Goal: Task Accomplishment & Management: Use online tool/utility

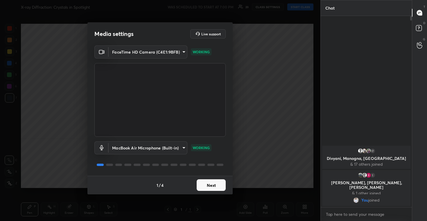
click at [209, 182] on button "Next" at bounding box center [210, 186] width 29 height 12
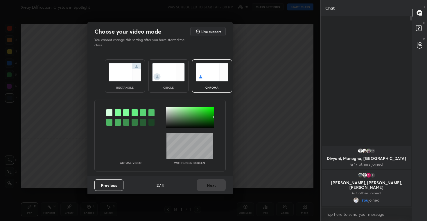
click at [166, 74] on img at bounding box center [168, 72] width 32 height 18
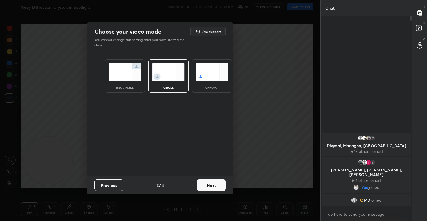
click at [212, 186] on button "Next" at bounding box center [210, 186] width 29 height 12
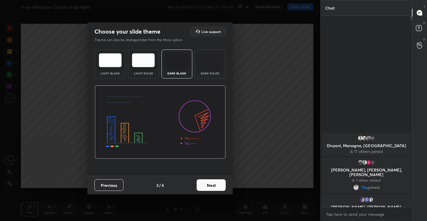
click at [214, 186] on button "Next" at bounding box center [210, 186] width 29 height 12
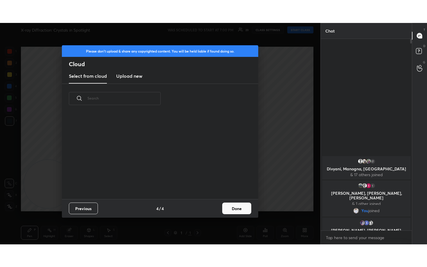
scroll to position [86, 186]
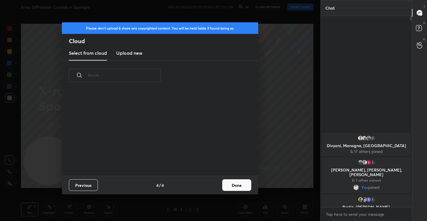
click at [136, 54] on h3 "Upload new" at bounding box center [129, 53] width 26 height 7
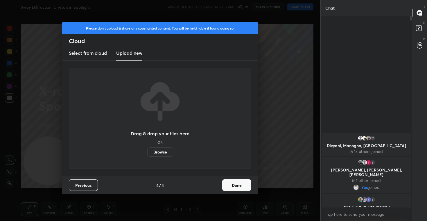
click at [161, 153] on label "Browse" at bounding box center [160, 152] width 26 height 9
click at [147, 153] on input "Browse" at bounding box center [147, 152] width 0 height 9
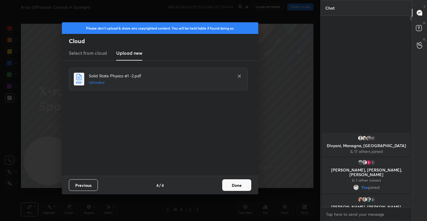
click at [242, 184] on button "Done" at bounding box center [236, 186] width 29 height 12
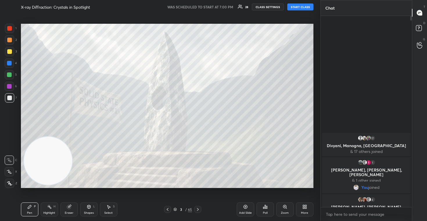
click at [295, 8] on button "START CLASS" at bounding box center [300, 6] width 26 height 7
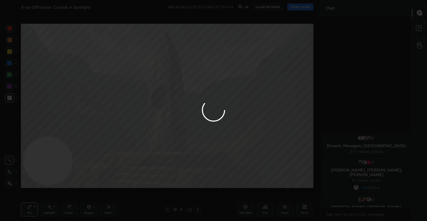
type textarea "x"
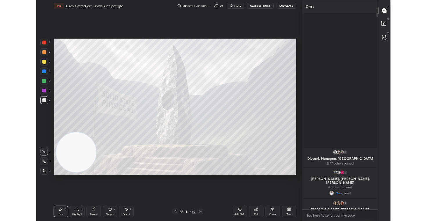
scroll to position [141, 89]
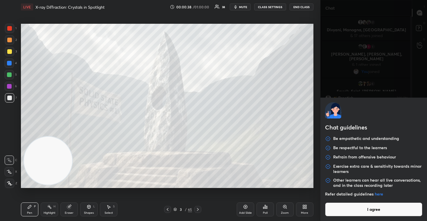
click at [352, 215] on body "1 2 3 4 5 6 7 C X Z C X Z E E Erase all H H LIVE X-ray Diffraction: Crystals in…" at bounding box center [213, 110] width 427 height 221
click at [352, 215] on button "I agree" at bounding box center [373, 210] width 97 height 14
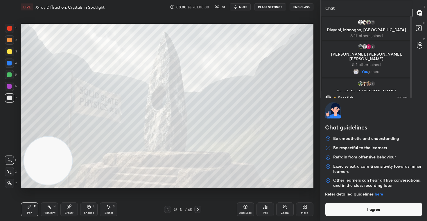
type textarea "x"
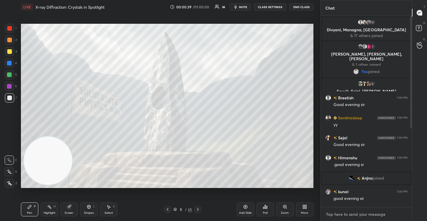
click at [345, 215] on textarea at bounding box center [366, 214] width 82 height 9
paste textarea "[URL][DOMAIN_NAME]"
type textarea "[URL][DOMAIN_NAME]"
type textarea "x"
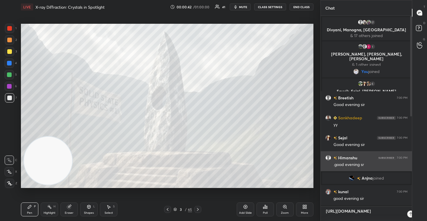
scroll to position [0, 0]
type textarea "[URL][DOMAIN_NAME]"
type textarea "x"
type textarea "[URL][DOMAIN_NAME] p"
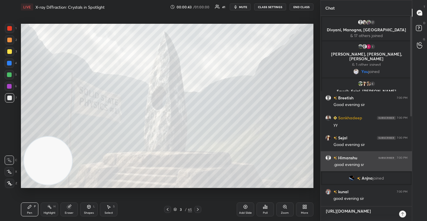
type textarea "x"
type textarea "[URL][DOMAIN_NAME] pl"
type textarea "x"
type textarea "[URL][DOMAIN_NAME] ple"
type textarea "x"
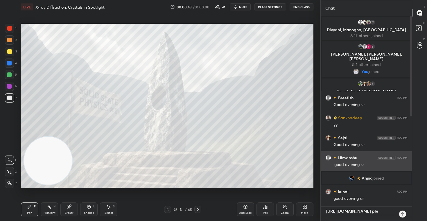
scroll to position [3, 0]
type textarea "[URL][DOMAIN_NAME] plea"
type textarea "x"
type textarea "[URL][DOMAIN_NAME] pleas"
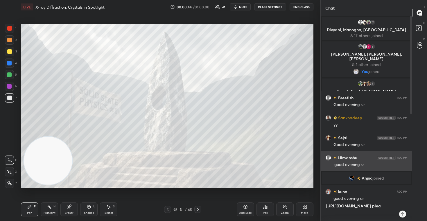
type textarea "x"
type textarea "[URL][DOMAIN_NAME] please"
type textarea "x"
type textarea "[URL][DOMAIN_NAME] please"
type textarea "x"
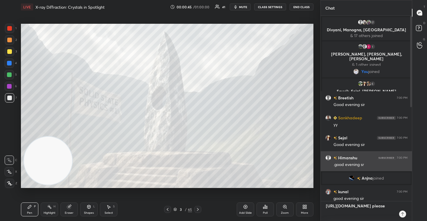
type textarea "[URL][DOMAIN_NAME] please w"
type textarea "x"
type textarea "[URL][DOMAIN_NAME] please wa"
type textarea "x"
type textarea "[URL][DOMAIN_NAME] please wat"
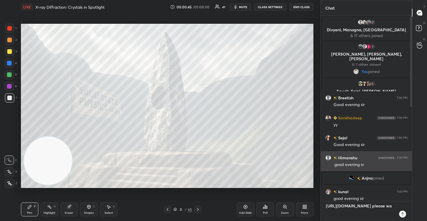
type textarea "x"
type textarea "[URL][DOMAIN_NAME] please watc"
type textarea "x"
type textarea "[URL][DOMAIN_NAME] please watch"
type textarea "x"
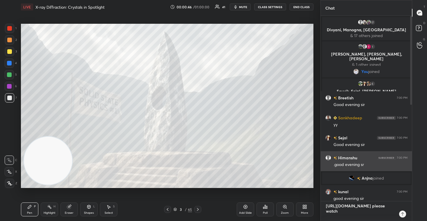
type textarea "[URL][DOMAIN_NAME] please watch"
type textarea "x"
type textarea "[URL][DOMAIN_NAME] please watch t"
type textarea "x"
type textarea "[URL][DOMAIN_NAME] please watch th"
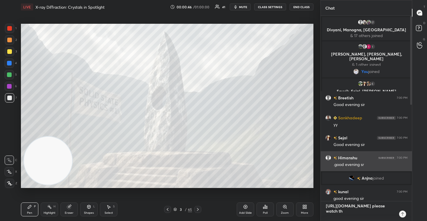
type textarea "x"
type textarea "[URL][DOMAIN_NAME] please watch thi"
type textarea "x"
type textarea "[URL][DOMAIN_NAME] please watch this"
type textarea "x"
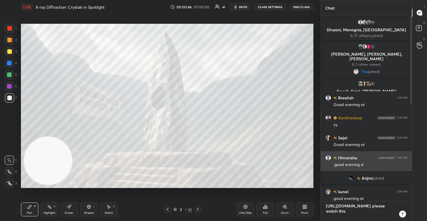
type textarea "[URL][DOMAIN_NAME] please watch this"
type textarea "x"
type textarea "[URL][DOMAIN_NAME] please watch this s"
type textarea "x"
type textarea "[URL][DOMAIN_NAME] please watch this se"
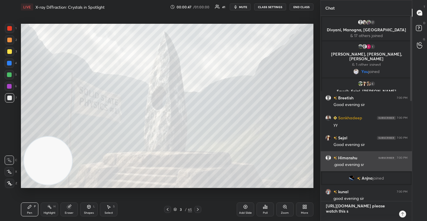
type textarea "x"
type textarea "[URL][DOMAIN_NAME] please watch this ses"
type textarea "x"
type textarea "[URL][DOMAIN_NAME] please watch this sesi"
type textarea "x"
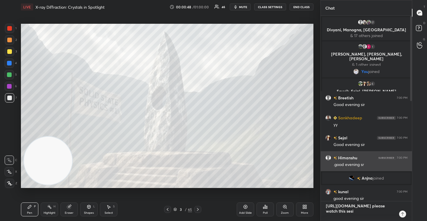
type textarea "[URL][DOMAIN_NAME] please watch this ses"
type textarea "x"
type textarea "[URL][DOMAIN_NAME] please watch this se"
type textarea "x"
type textarea "[URL][DOMAIN_NAME] please watch this s"
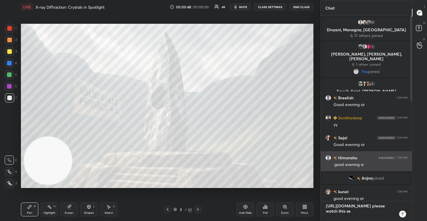
type textarea "x"
type textarea "[URL][DOMAIN_NAME] please watch this"
type textarea "x"
type textarea "[URL][DOMAIN_NAME] please watch this"
type textarea "x"
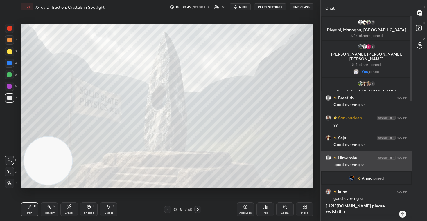
type textarea "[URL][DOMAIN_NAME] please watch thi"
type textarea "x"
type textarea "[URL][DOMAIN_NAME] please watch th"
type textarea "x"
type textarea "[URL][DOMAIN_NAME] please watch t"
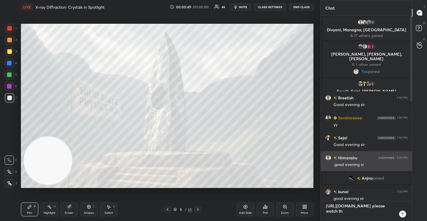
type textarea "x"
type textarea "[URL][DOMAIN_NAME] please watch"
type textarea "x"
type textarea "[URL][DOMAIN_NAME] please watch"
type textarea "x"
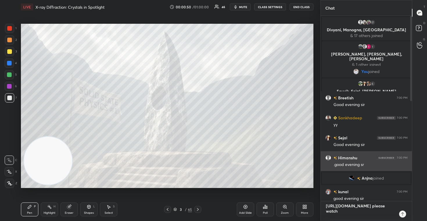
type textarea "[URL][DOMAIN_NAME] please watc"
type textarea "x"
type textarea "[URL][DOMAIN_NAME] please wat"
type textarea "x"
type textarea "[URL][DOMAIN_NAME] please wa"
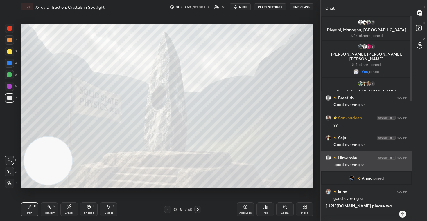
type textarea "x"
type textarea "[URL][DOMAIN_NAME] please w"
type textarea "x"
type textarea "[URL][DOMAIN_NAME] please"
type textarea "x"
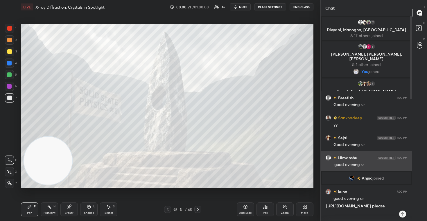
type textarea "[URL][DOMAIN_NAME] please d"
type textarea "x"
type textarea "[URL][DOMAIN_NAME] please do"
type textarea "x"
type textarea "[URL][DOMAIN_NAME] please don"
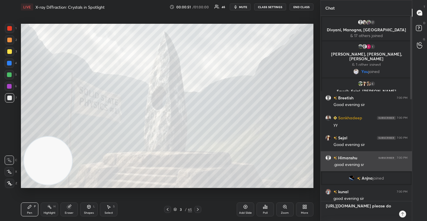
type textarea "x"
type textarea "[URL][DOMAIN_NAME] please don'"
type textarea "x"
type textarea "[URL][DOMAIN_NAME] please don't"
type textarea "x"
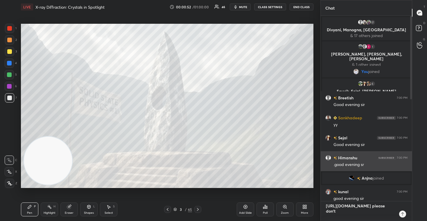
type textarea "[URL][DOMAIN_NAME] please don't"
type textarea "x"
type textarea "[URL][DOMAIN_NAME] please don't m"
type textarea "x"
type textarea "[URL][DOMAIN_NAME] please don't mi"
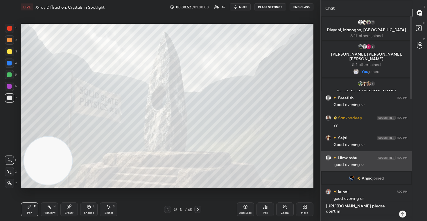
type textarea "x"
type textarea "[URL][DOMAIN_NAME] please don't mis"
type textarea "x"
type textarea "[URL][DOMAIN_NAME] please don't miss"
type textarea "x"
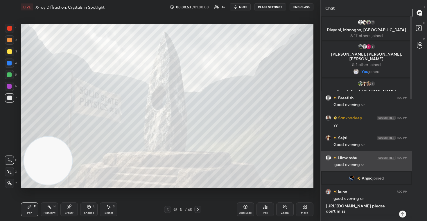
type textarea "[URL][DOMAIN_NAME] please don't miss"
type textarea "x"
type textarea "[URL][DOMAIN_NAME] please don't miss t"
type textarea "x"
type textarea "[URL][DOMAIN_NAME] please don't miss th"
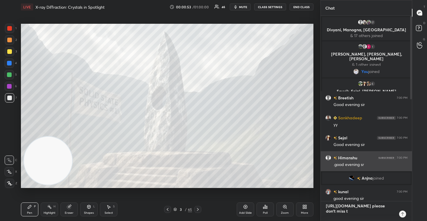
type textarea "x"
type textarea "[URL][DOMAIN_NAME] please don't miss thi"
type textarea "x"
type textarea "[URL][DOMAIN_NAME] please don't miss this"
type textarea "x"
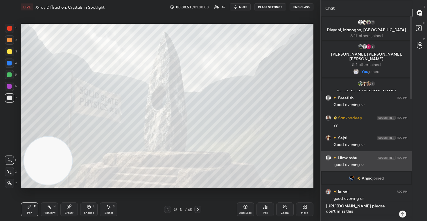
type textarea "[URL][DOMAIN_NAME] please don't miss this"
type textarea "x"
type textarea "[URL][DOMAIN_NAME] please don't miss this s"
type textarea "x"
type textarea "[URL][DOMAIN_NAME] please don't miss this se"
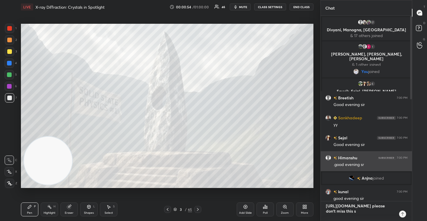
type textarea "x"
type textarea "[URL][DOMAIN_NAME] please don't miss this ses"
type textarea "x"
type textarea "[URL][DOMAIN_NAME] please don't miss this sess"
type textarea "x"
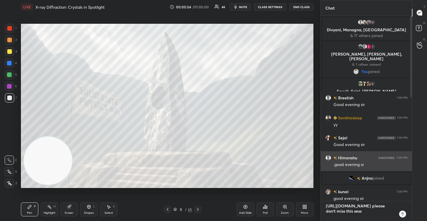
type textarea "[URL][DOMAIN_NAME] please don't miss this sessi"
type textarea "x"
type textarea "[URL][DOMAIN_NAME] please don't miss this sessio"
type textarea "x"
type textarea "[URL][DOMAIN_NAME] please don't miss this session"
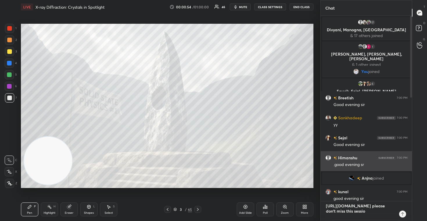
type textarea "x"
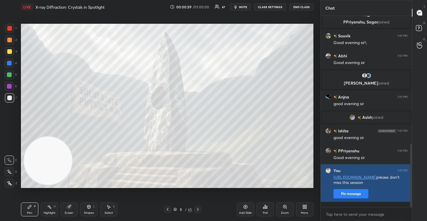
type textarea "x"
click at [348, 199] on button "Pin message" at bounding box center [350, 193] width 35 height 9
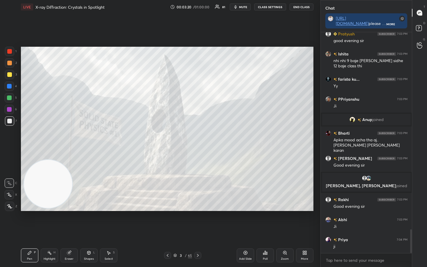
scroll to position [1834, 0]
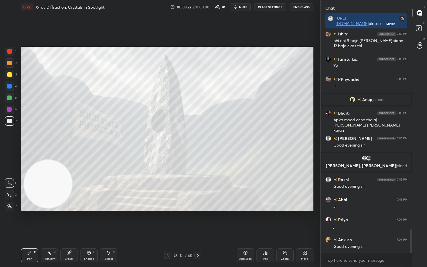
click at [7, 193] on icon at bounding box center [9, 195] width 5 height 4
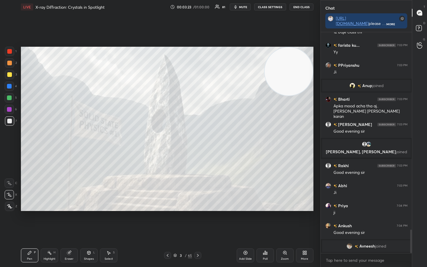
drag, startPoint x: 39, startPoint y: 192, endPoint x: 301, endPoint y: 67, distance: 290.8
click at [301, 67] on video at bounding box center [288, 71] width 48 height 48
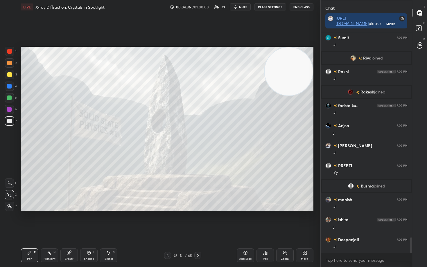
scroll to position [2919, 0]
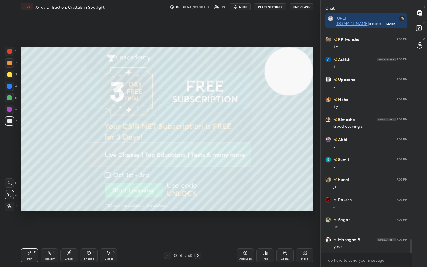
click at [8, 53] on div at bounding box center [9, 51] width 5 height 5
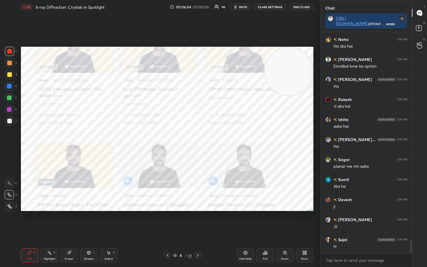
scroll to position [3730, 0]
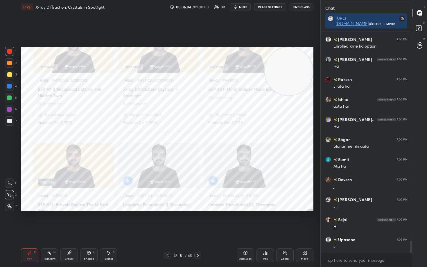
click at [245, 221] on icon at bounding box center [245, 253] width 2 height 2
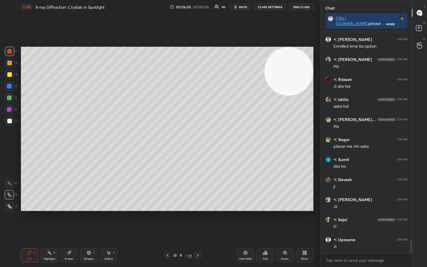
scroll to position [3750, 0]
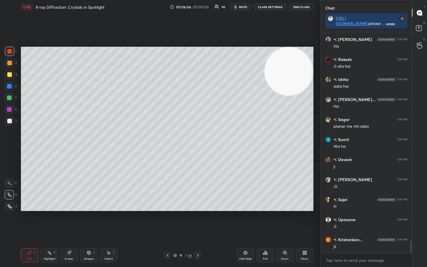
click at [11, 119] on div at bounding box center [9, 120] width 9 height 9
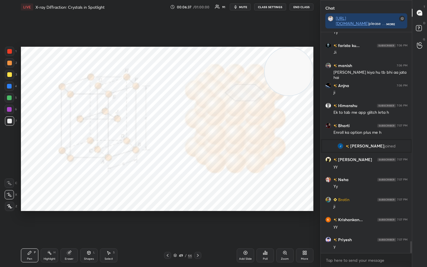
scroll to position [3908, 0]
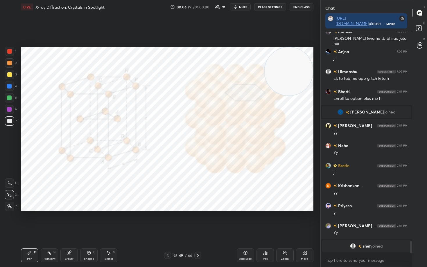
click at [10, 52] on div at bounding box center [9, 51] width 5 height 5
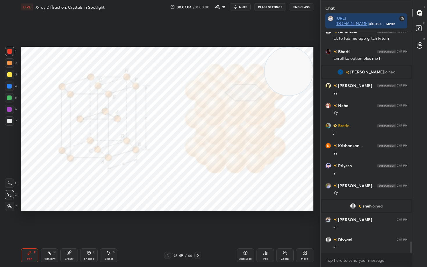
scroll to position [3935, 0]
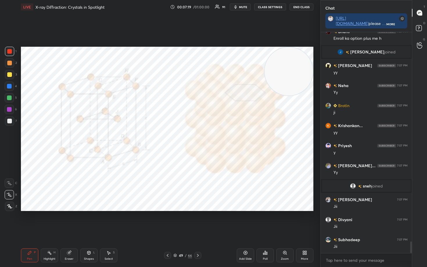
click at [266, 95] on div "Setting up your live class Poll for secs No correct answer Start poll" at bounding box center [167, 129] width 292 height 164
drag, startPoint x: 297, startPoint y: 77, endPoint x: 307, endPoint y: 70, distance: 12.2
click at [306, 71] on video at bounding box center [288, 71] width 48 height 48
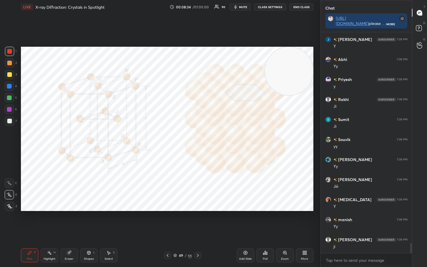
scroll to position [4672, 0]
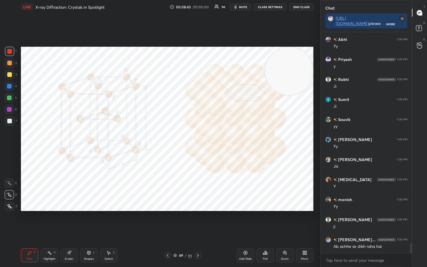
drag, startPoint x: 9, startPoint y: 86, endPoint x: 17, endPoint y: 101, distance: 16.8
click at [9, 87] on div at bounding box center [9, 86] width 5 height 5
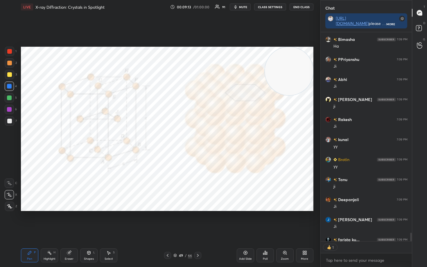
scroll to position [2, 2]
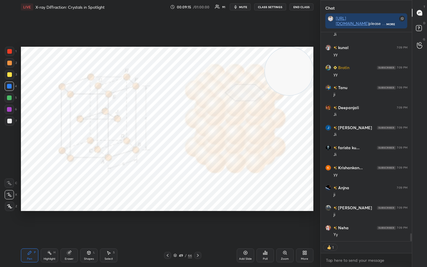
click at [71, 221] on div "Eraser" at bounding box center [68, 255] width 17 height 14
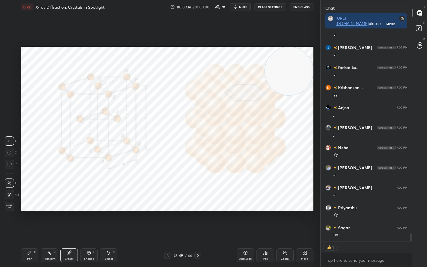
click at [7, 204] on span "Erase all" at bounding box center [9, 206] width 9 height 4
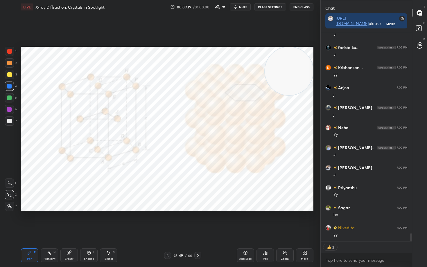
drag, startPoint x: 7, startPoint y: 50, endPoint x: 17, endPoint y: 68, distance: 20.5
click at [7, 51] on div at bounding box center [9, 51] width 5 height 5
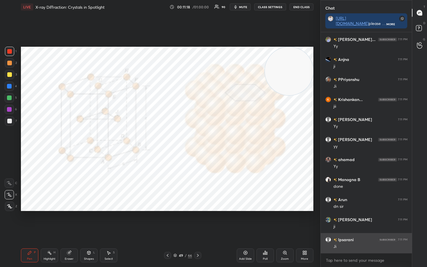
scroll to position [7075, 0]
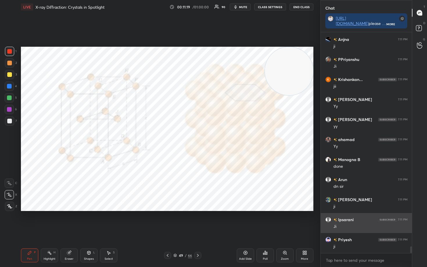
click at [349, 221] on h6 "Ipsarani" at bounding box center [345, 219] width 17 height 6
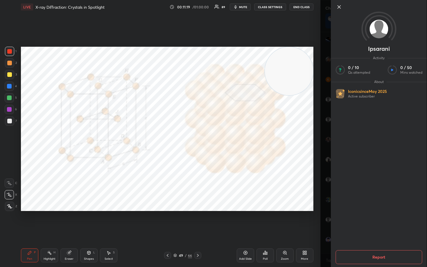
scroll to position [7115, 0]
drag, startPoint x: 339, startPoint y: 6, endPoint x: 337, endPoint y: 10, distance: 4.0
click at [338, 6] on icon at bounding box center [338, 6] width 7 height 7
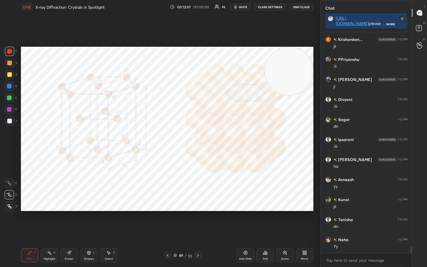
scroll to position [7996, 0]
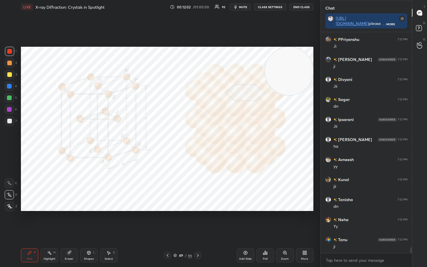
drag, startPoint x: 71, startPoint y: 255, endPoint x: 69, endPoint y: 252, distance: 3.7
click at [71, 221] on div "Eraser" at bounding box center [68, 255] width 17 height 14
click at [8, 205] on span "Erase all" at bounding box center [9, 206] width 9 height 4
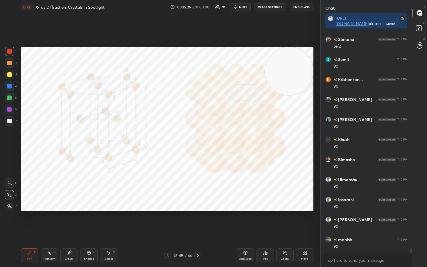
scroll to position [9007, 0]
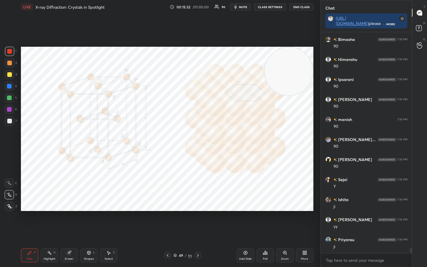
drag, startPoint x: 292, startPoint y: 77, endPoint x: 305, endPoint y: 72, distance: 13.8
click at [310, 74] on video at bounding box center [288, 71] width 48 height 48
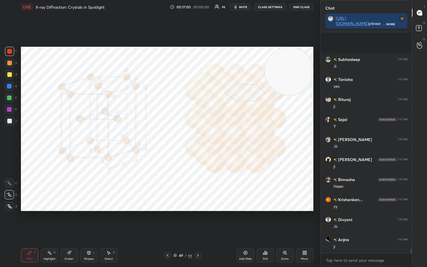
scroll to position [10054, 0]
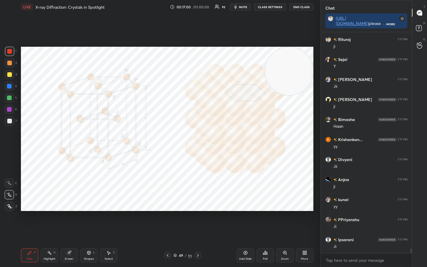
click at [246, 221] on icon at bounding box center [245, 252] width 5 height 5
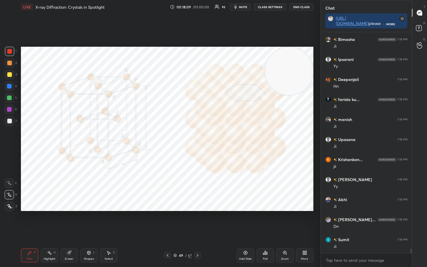
scroll to position [11155, 0]
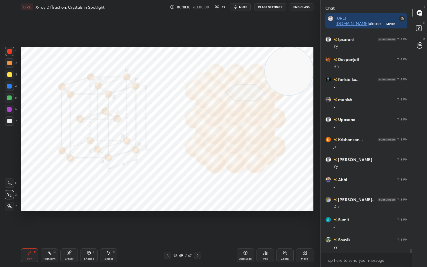
click at [244, 221] on icon at bounding box center [245, 252] width 5 height 5
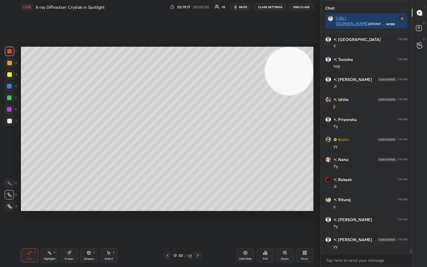
scroll to position [12076, 0]
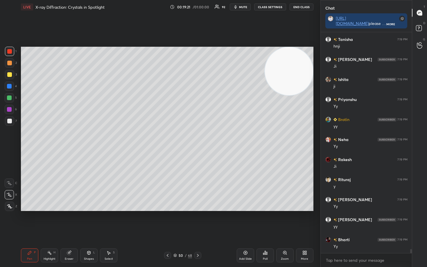
drag, startPoint x: 73, startPoint y: 255, endPoint x: 99, endPoint y: 221, distance: 42.7
click at [75, 221] on div "Eraser" at bounding box center [68, 255] width 17 height 14
click at [29, 221] on icon at bounding box center [29, 252] width 3 height 3
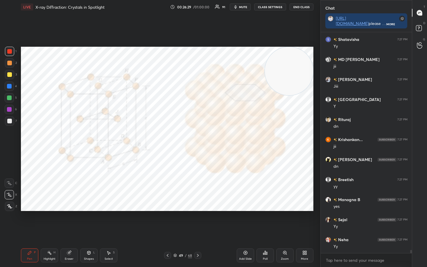
scroll to position [15476, 0]
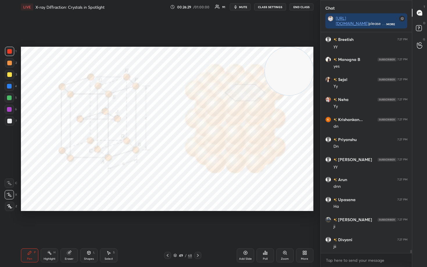
click at [69, 221] on icon at bounding box center [69, 253] width 4 height 4
click at [10, 207] on span "Erase all" at bounding box center [9, 206] width 9 height 4
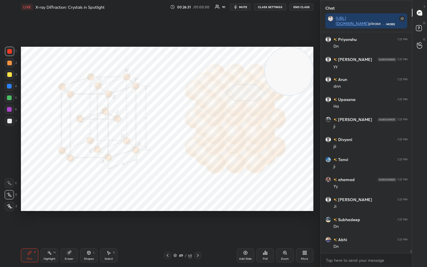
click at [28, 221] on icon at bounding box center [29, 252] width 5 height 5
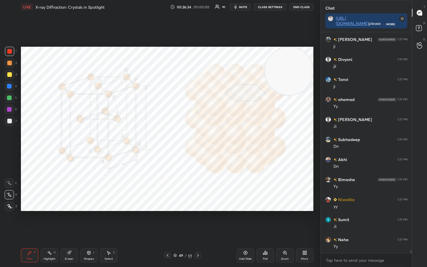
scroll to position [15676, 0]
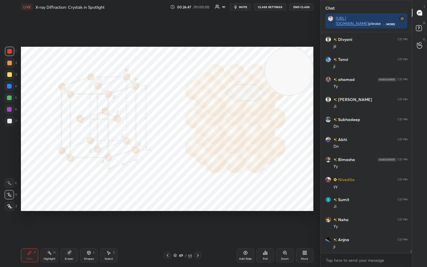
click at [9, 52] on div at bounding box center [9, 51] width 5 height 5
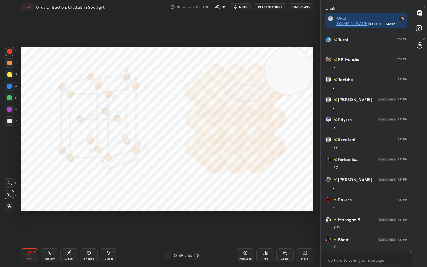
scroll to position [18256, 0]
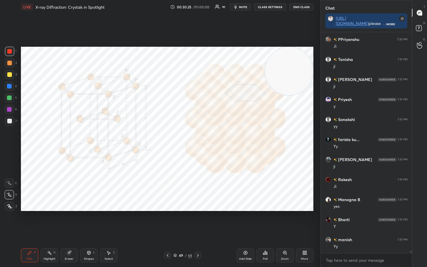
click at [246, 221] on icon at bounding box center [245, 252] width 5 height 5
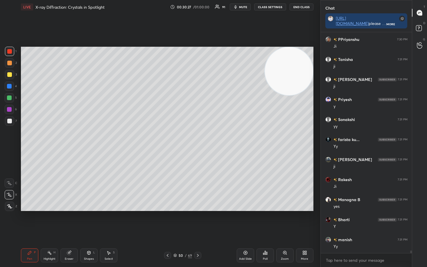
click at [7, 121] on div at bounding box center [9, 120] width 9 height 9
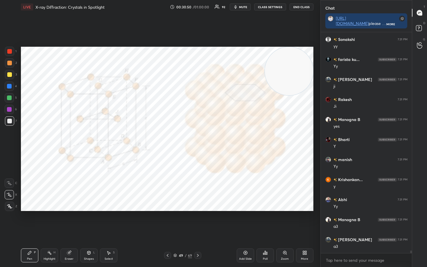
scroll to position [18356, 0]
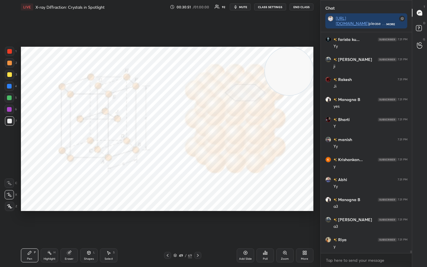
drag, startPoint x: 68, startPoint y: 258, endPoint x: 65, endPoint y: 255, distance: 4.1
click at [67, 221] on div "Eraser" at bounding box center [69, 258] width 9 height 3
click at [10, 205] on span "Erase all" at bounding box center [9, 206] width 9 height 4
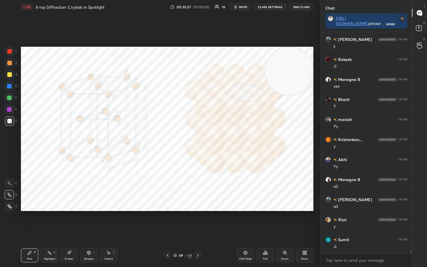
scroll to position [18396, 0]
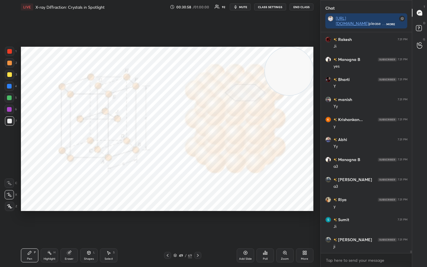
drag, startPoint x: 10, startPoint y: 50, endPoint x: 11, endPoint y: 56, distance: 5.2
click at [10, 51] on div at bounding box center [9, 51] width 5 height 5
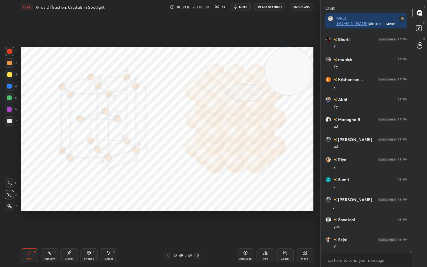
scroll to position [18456, 0]
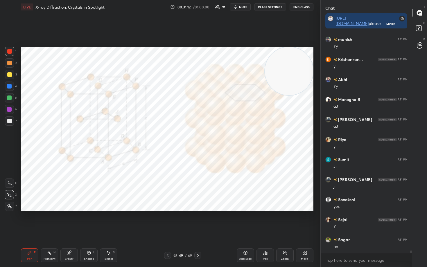
click at [66, 221] on div "Eraser" at bounding box center [69, 258] width 9 height 3
drag, startPoint x: 9, startPoint y: 207, endPoint x: 16, endPoint y: 218, distance: 12.5
click at [9, 207] on span "Erase all" at bounding box center [9, 206] width 9 height 4
click at [30, 221] on div "Pen" at bounding box center [29, 258] width 5 height 3
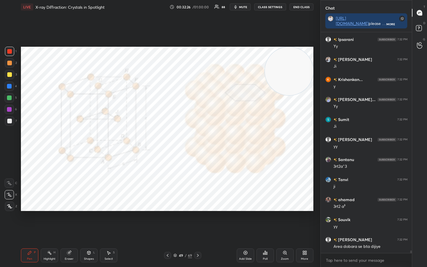
scroll to position [19357, 0]
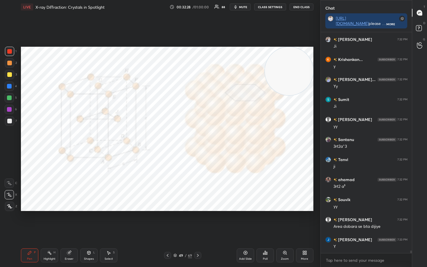
drag, startPoint x: 244, startPoint y: 253, endPoint x: 241, endPoint y: 248, distance: 5.6
click at [243, 221] on icon at bounding box center [245, 252] width 5 height 5
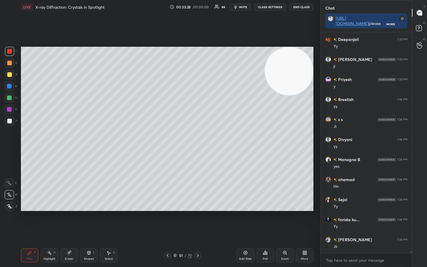
scroll to position [20078, 0]
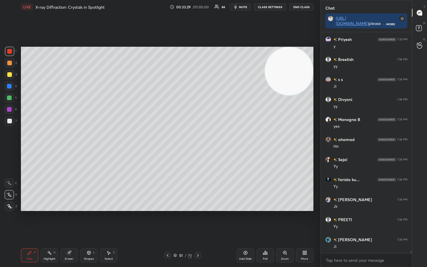
click at [10, 120] on div at bounding box center [9, 121] width 5 height 5
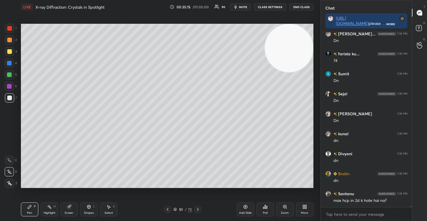
scroll to position [21505, 0]
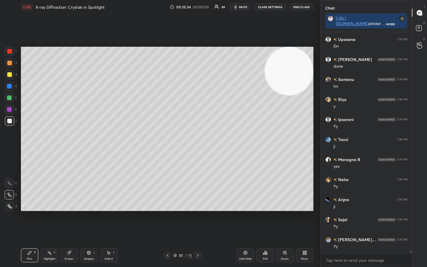
click at [247, 221] on div "Add Slide" at bounding box center [244, 255] width 17 height 14
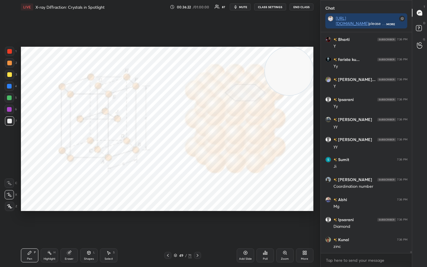
scroll to position [22380, 0]
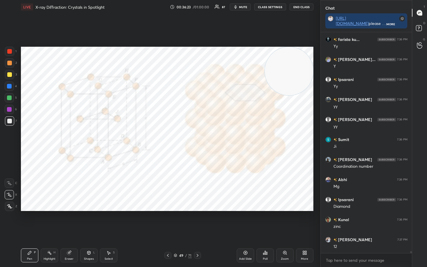
click at [8, 51] on div at bounding box center [9, 51] width 5 height 5
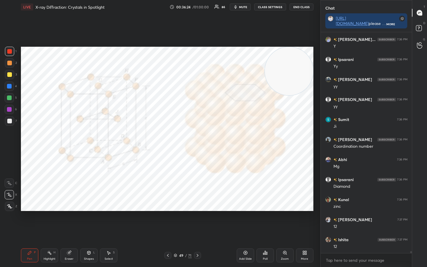
click at [67, 221] on icon at bounding box center [69, 253] width 4 height 4
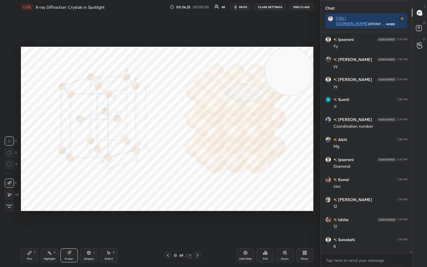
click at [7, 207] on span "Erase all" at bounding box center [9, 206] width 9 height 4
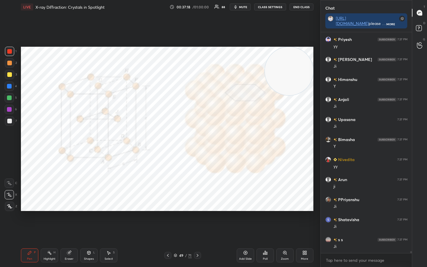
scroll to position [23407, 0]
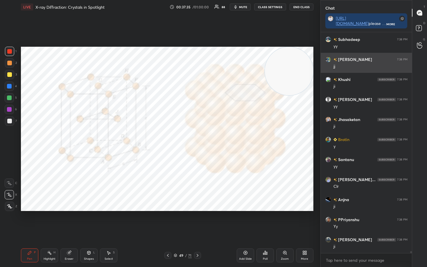
click at [346, 122] on div "ji" at bounding box center [370, 125] width 74 height 7
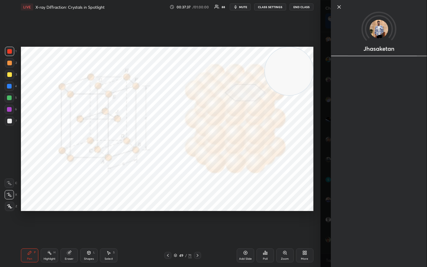
click at [338, 8] on icon at bounding box center [338, 6] width 7 height 7
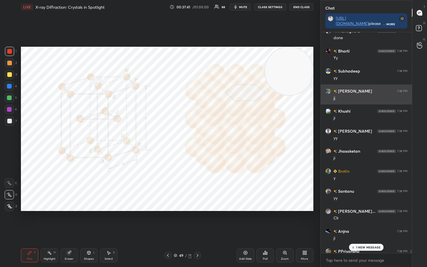
click at [351, 98] on div "jj" at bounding box center [370, 98] width 74 height 6
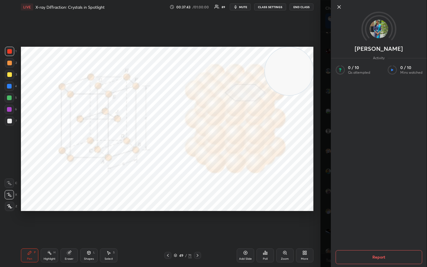
click at [337, 5] on icon at bounding box center [338, 6] width 7 height 7
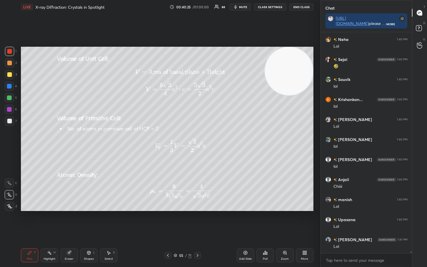
scroll to position [25517, 0]
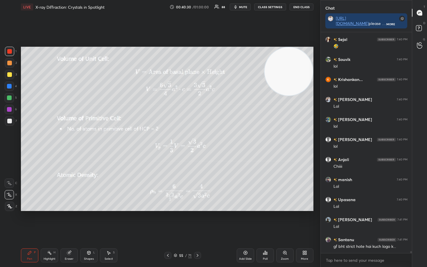
drag, startPoint x: 297, startPoint y: 79, endPoint x: 290, endPoint y: 62, distance: 18.4
click at [301, 60] on video at bounding box center [288, 71] width 48 height 48
click at [244, 221] on icon at bounding box center [245, 252] width 5 height 5
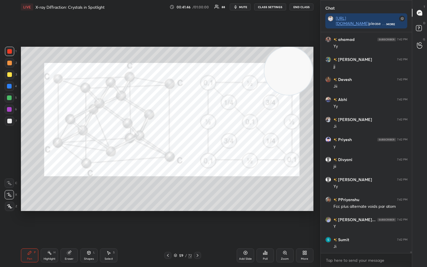
scroll to position [26498, 0]
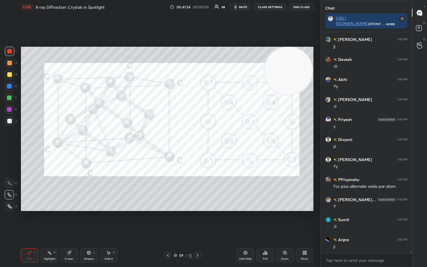
drag, startPoint x: 9, startPoint y: 87, endPoint x: 16, endPoint y: 99, distance: 13.9
click at [9, 88] on div at bounding box center [9, 86] width 5 height 5
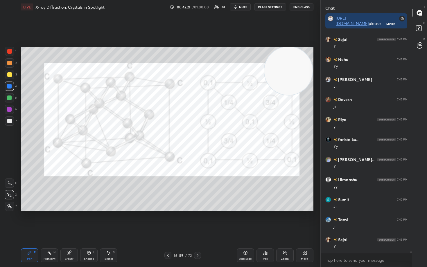
scroll to position [26778, 0]
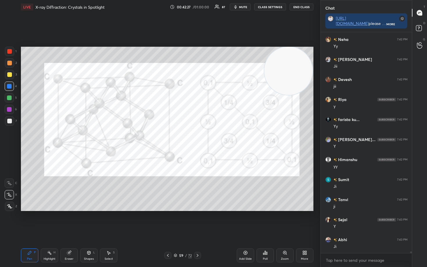
click at [10, 53] on div at bounding box center [9, 51] width 5 height 5
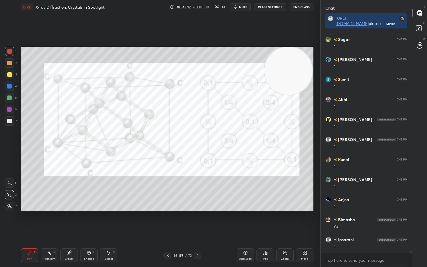
scroll to position [27493, 0]
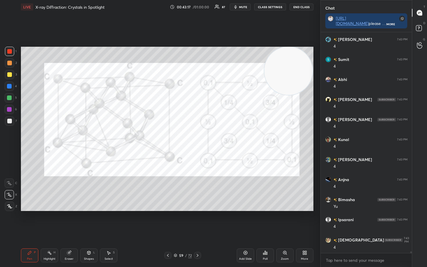
drag, startPoint x: 68, startPoint y: 254, endPoint x: 65, endPoint y: 251, distance: 4.1
click at [67, 221] on icon at bounding box center [69, 253] width 4 height 4
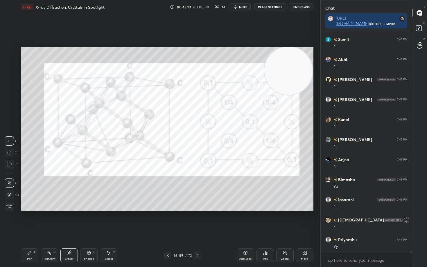
drag, startPoint x: 27, startPoint y: 254, endPoint x: 32, endPoint y: 223, distance: 31.2
click at [27, 221] on div "Pen P" at bounding box center [29, 255] width 17 height 14
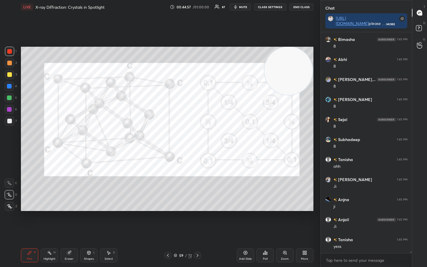
scroll to position [28754, 0]
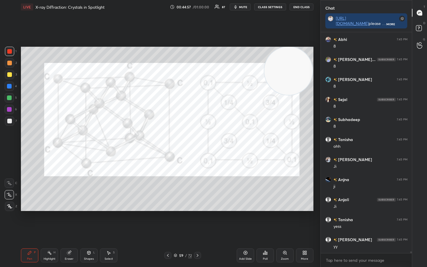
click at [244, 221] on icon at bounding box center [245, 253] width 2 height 2
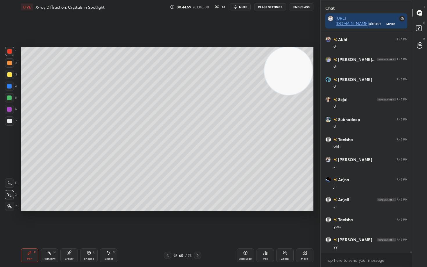
click at [10, 119] on div at bounding box center [9, 121] width 5 height 5
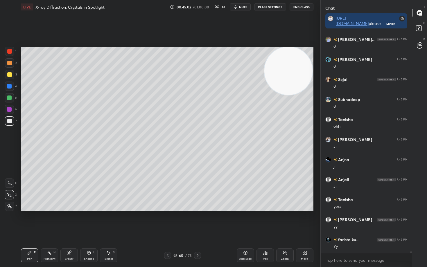
scroll to position [28794, 0]
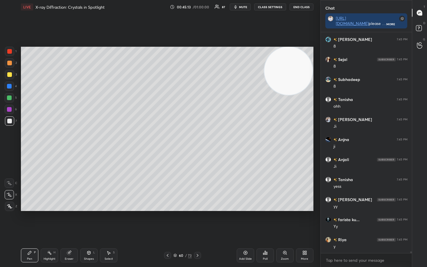
click at [10, 51] on div at bounding box center [9, 51] width 5 height 5
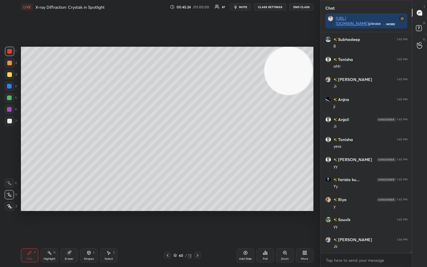
scroll to position [28854, 0]
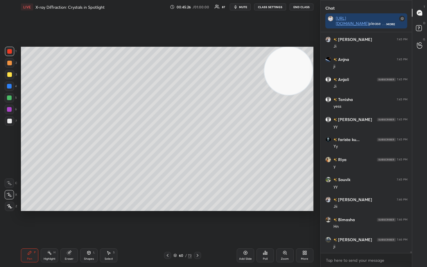
click at [10, 122] on div at bounding box center [9, 121] width 5 height 5
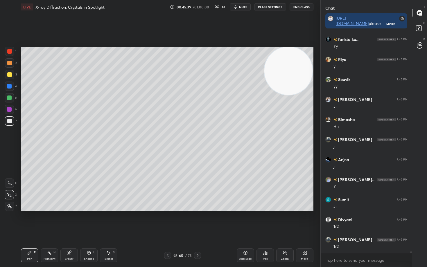
scroll to position [28994, 0]
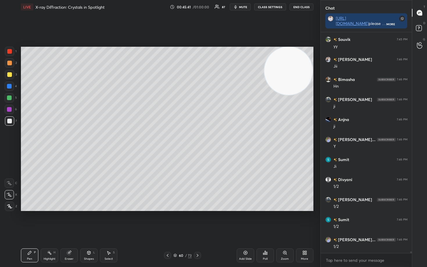
click at [10, 86] on div at bounding box center [9, 86] width 5 height 5
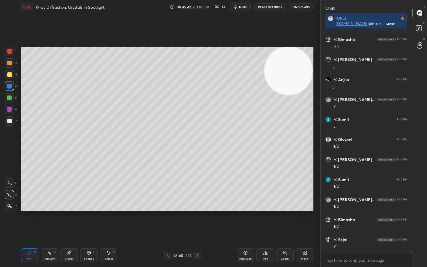
drag, startPoint x: 85, startPoint y: 256, endPoint x: 81, endPoint y: 249, distance: 7.8
click at [85, 221] on div "Shapes L" at bounding box center [88, 255] width 17 height 14
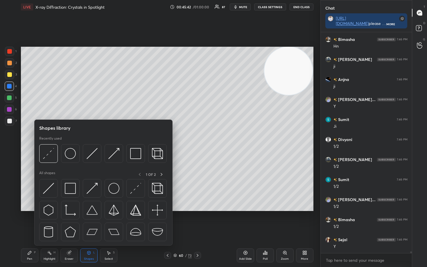
scroll to position [29094, 0]
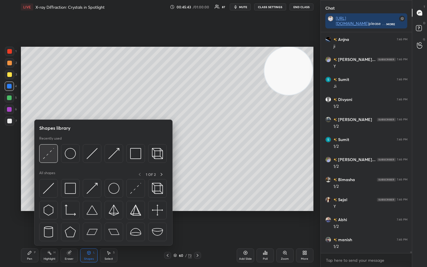
click at [48, 153] on img at bounding box center [48, 153] width 11 height 11
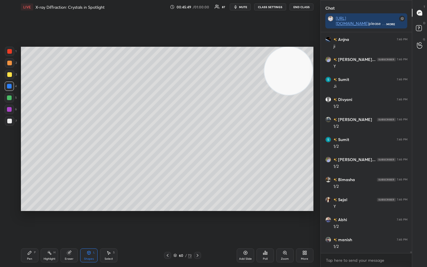
scroll to position [29114, 0]
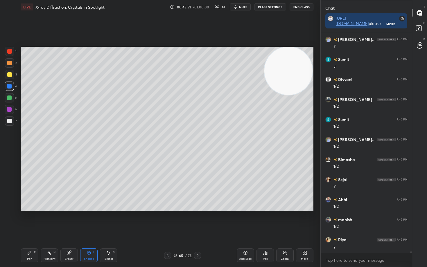
click at [32, 221] on div "Pen P" at bounding box center [29, 255] width 17 height 14
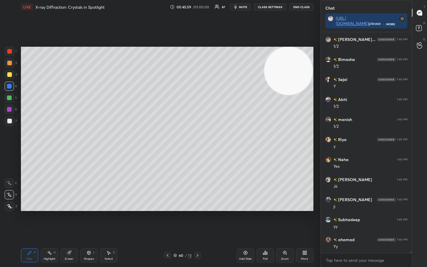
scroll to position [29235, 0]
click at [89, 221] on icon at bounding box center [88, 252] width 5 height 5
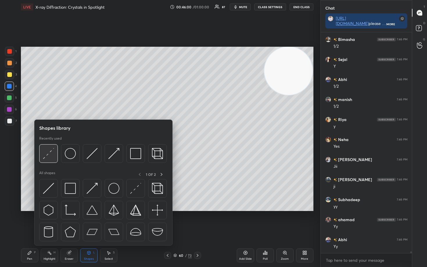
click at [49, 152] on img at bounding box center [48, 153] width 11 height 11
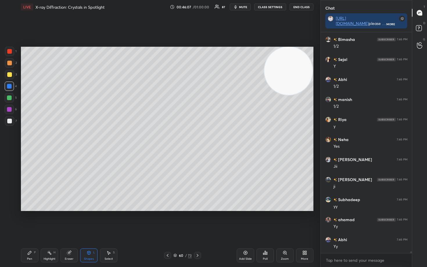
drag, startPoint x: 32, startPoint y: 253, endPoint x: 36, endPoint y: 243, distance: 10.6
click at [32, 221] on div "Pen P" at bounding box center [29, 255] width 17 height 14
click at [9, 86] on div at bounding box center [9, 86] width 5 height 5
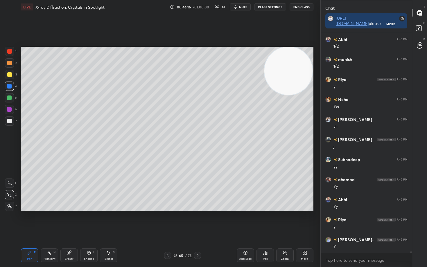
scroll to position [29295, 0]
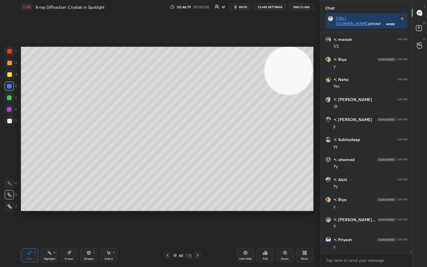
click at [63, 221] on div "Eraser" at bounding box center [68, 255] width 17 height 14
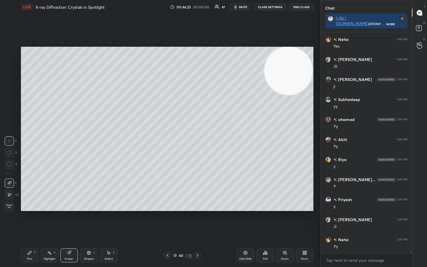
scroll to position [29355, 0]
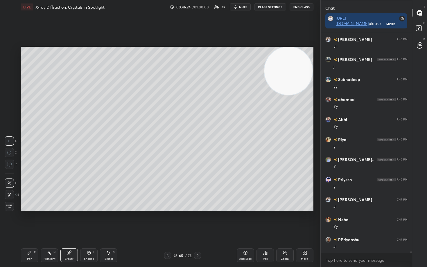
drag, startPoint x: 30, startPoint y: 256, endPoint x: 26, endPoint y: 251, distance: 5.9
click at [29, 221] on div "Pen P" at bounding box center [29, 255] width 17 height 14
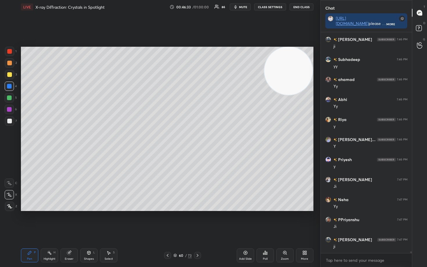
scroll to position [29395, 0]
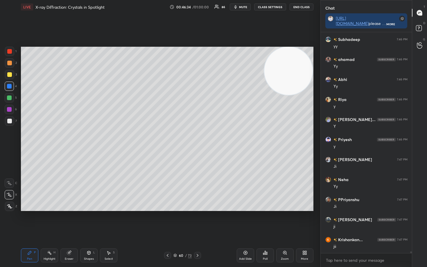
click at [84, 221] on div "Shapes L" at bounding box center [88, 255] width 17 height 14
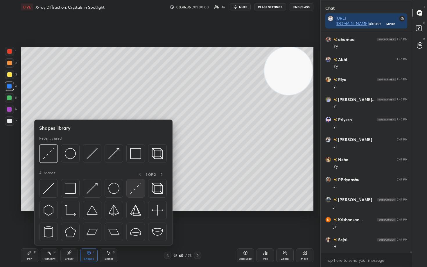
scroll to position [29455, 0]
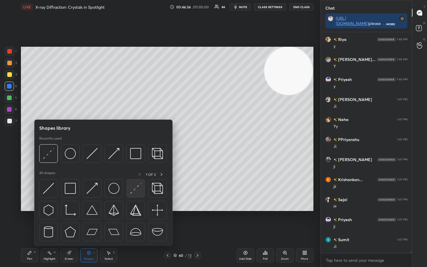
click at [129, 188] on div at bounding box center [135, 188] width 19 height 19
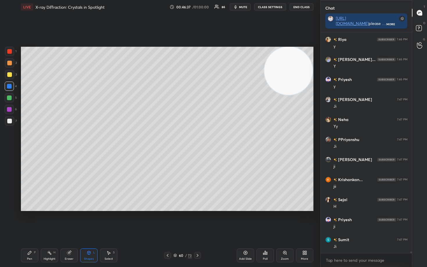
click at [9, 86] on div at bounding box center [9, 86] width 5 height 5
click at [10, 65] on div at bounding box center [9, 63] width 5 height 5
drag, startPoint x: 32, startPoint y: 254, endPoint x: 48, endPoint y: 233, distance: 26.3
click at [32, 221] on div "Pen P" at bounding box center [29, 255] width 17 height 14
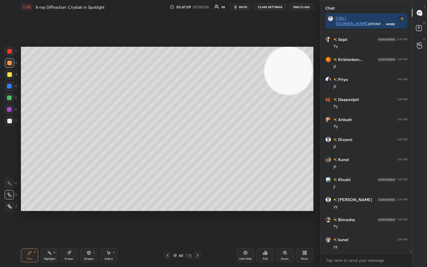
scroll to position [2, 2]
click at [245, 221] on icon at bounding box center [245, 252] width 5 height 5
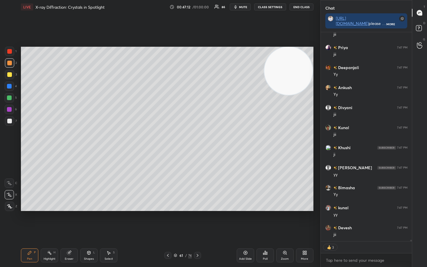
click at [84, 221] on div "Shapes L" at bounding box center [88, 255] width 17 height 14
drag, startPoint x: 67, startPoint y: 255, endPoint x: 60, endPoint y: 248, distance: 9.4
click at [66, 221] on div "Eraser" at bounding box center [68, 255] width 17 height 14
click at [8, 210] on div "Erase all" at bounding box center [9, 206] width 9 height 9
drag, startPoint x: 32, startPoint y: 256, endPoint x: 29, endPoint y: 251, distance: 5.8
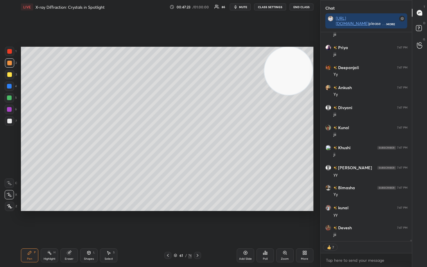
click at [32, 221] on div "Pen P" at bounding box center [29, 255] width 17 height 14
click at [12, 122] on div at bounding box center [9, 120] width 9 height 9
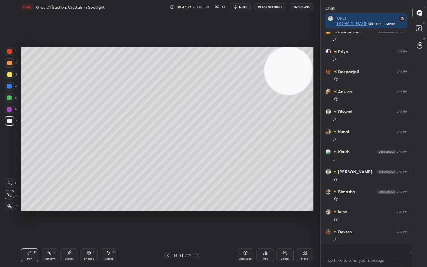
scroll to position [30176, 0]
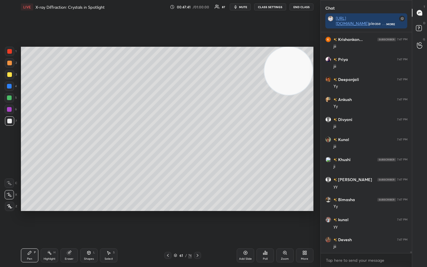
click at [84, 221] on div "Shapes L" at bounding box center [88, 255] width 17 height 14
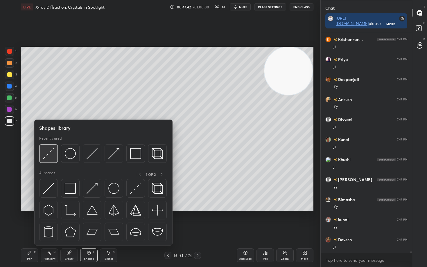
click at [49, 157] on img at bounding box center [48, 153] width 11 height 11
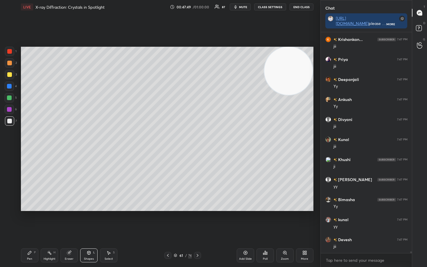
click at [29, 221] on div "Pen P" at bounding box center [29, 255] width 17 height 14
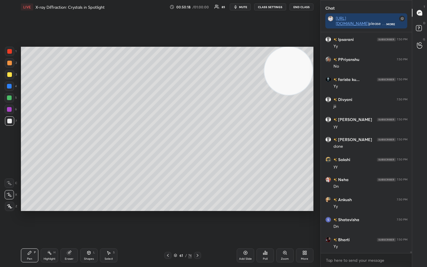
scroll to position [28570, 0]
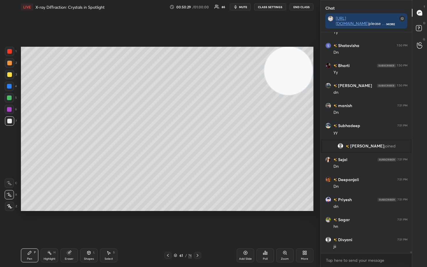
click at [244, 221] on div "Add Slide" at bounding box center [244, 255] width 17 height 14
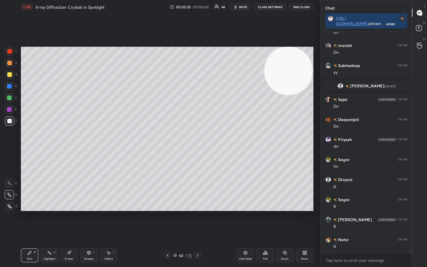
click at [10, 75] on div at bounding box center [9, 74] width 5 height 5
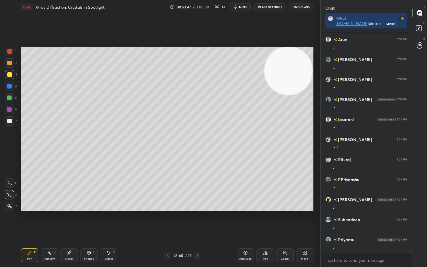
scroll to position [30454, 0]
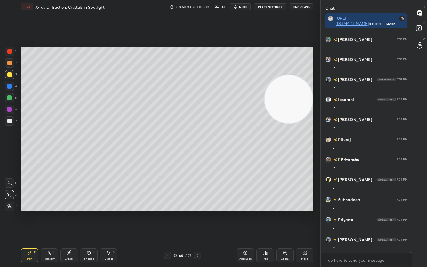
drag, startPoint x: 299, startPoint y: 96, endPoint x: 265, endPoint y: 90, distance: 34.5
click at [298, 108] on video at bounding box center [288, 99] width 48 height 48
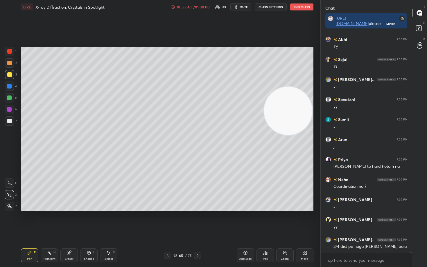
scroll to position [31015, 0]
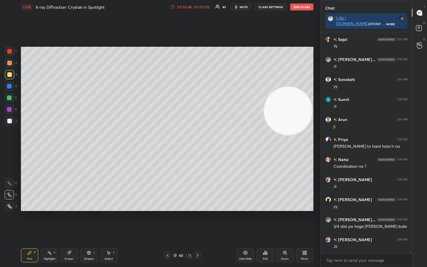
click at [127, 38] on div "Setting up your live class Poll for secs No correct answer Start poll" at bounding box center [167, 129] width 297 height 230
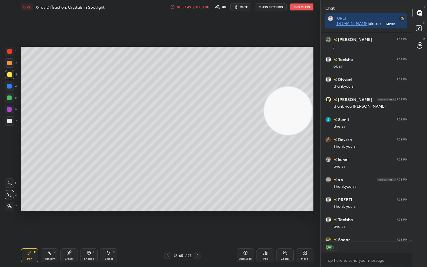
scroll to position [32265, 0]
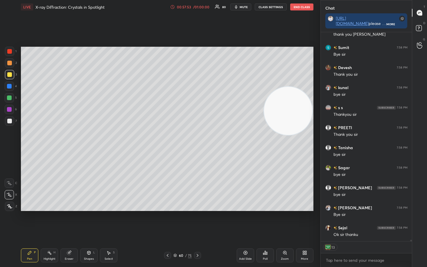
drag, startPoint x: 245, startPoint y: 252, endPoint x: 236, endPoint y: 231, distance: 22.8
click at [244, 221] on icon at bounding box center [245, 252] width 5 height 5
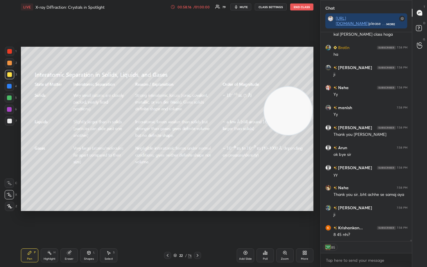
click at [299, 8] on button "End Class" at bounding box center [301, 6] width 23 height 7
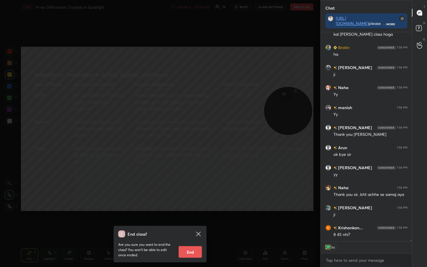
click at [190, 221] on button "End" at bounding box center [189, 252] width 23 height 12
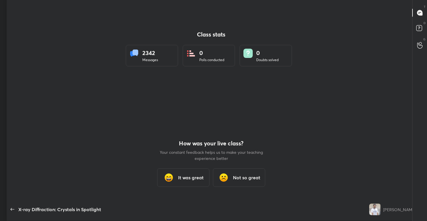
type textarea "x"
